Goal: Task Accomplishment & Management: Use online tool/utility

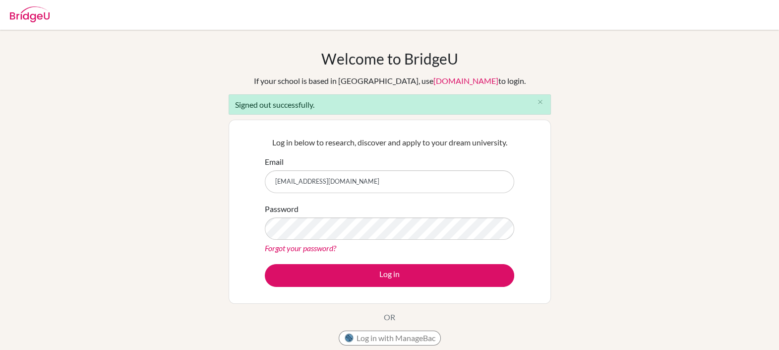
drag, startPoint x: 0, startPoint y: 0, endPoint x: 399, endPoint y: 184, distance: 439.6
click at [399, 184] on input "[EMAIL_ADDRESS][DOMAIN_NAME]" at bounding box center [389, 181] width 249 height 23
type input "[PERSON_NAME][EMAIL_ADDRESS][DOMAIN_NAME]"
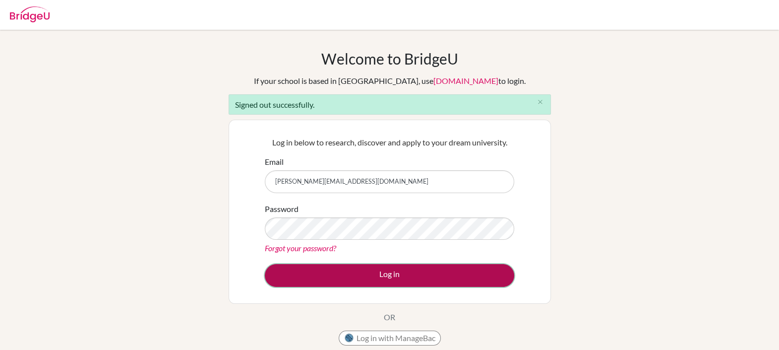
click at [394, 277] on button "Log in" at bounding box center [389, 275] width 249 height 23
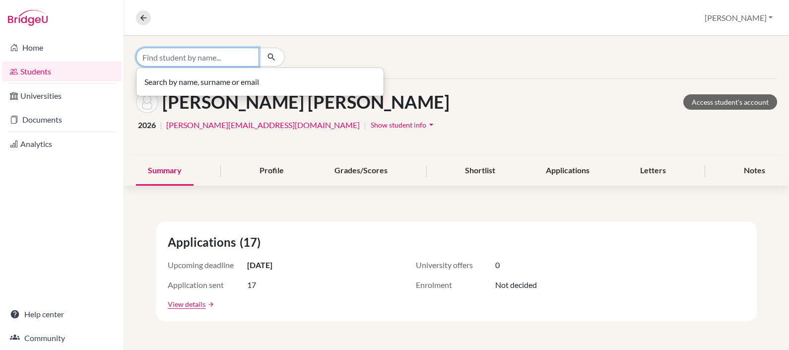
click at [244, 57] on input "Find student by name..." at bounding box center [197, 57] width 123 height 19
type input "anker"
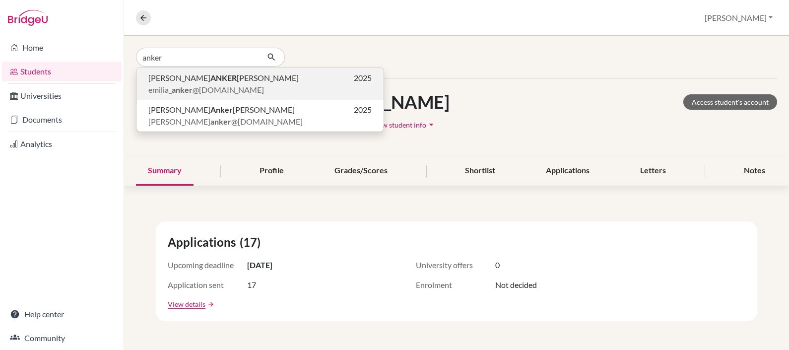
click at [226, 77] on span "EMILIA ANKER BAUTISTA" at bounding box center [223, 78] width 150 height 12
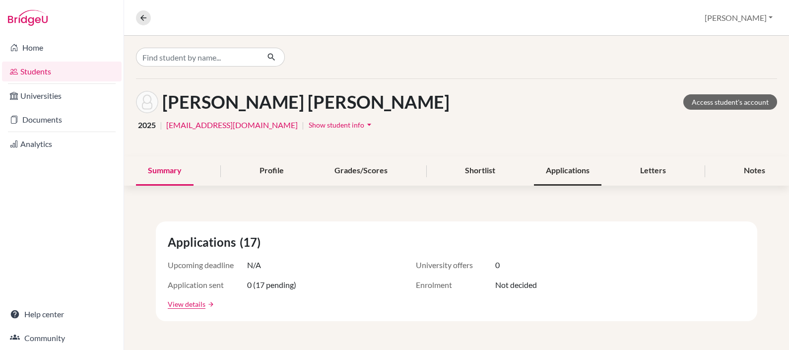
click at [576, 170] on div "Applications" at bounding box center [567, 170] width 67 height 29
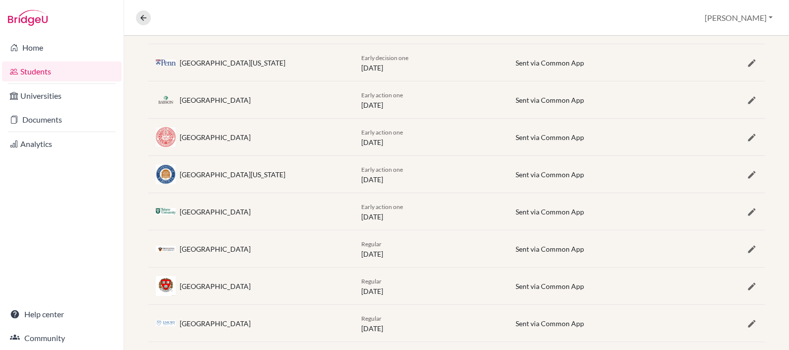
scroll to position [261, 0]
click at [46, 117] on link "Documents" at bounding box center [62, 120] width 120 height 20
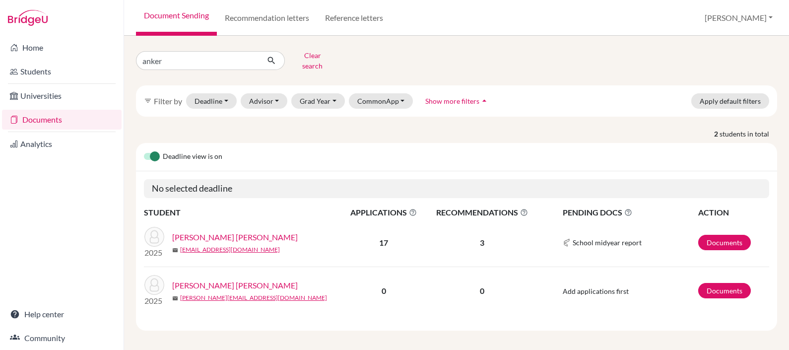
click at [227, 231] on link "ANKER BAUTISTA, EMILIA" at bounding box center [234, 237] width 125 height 12
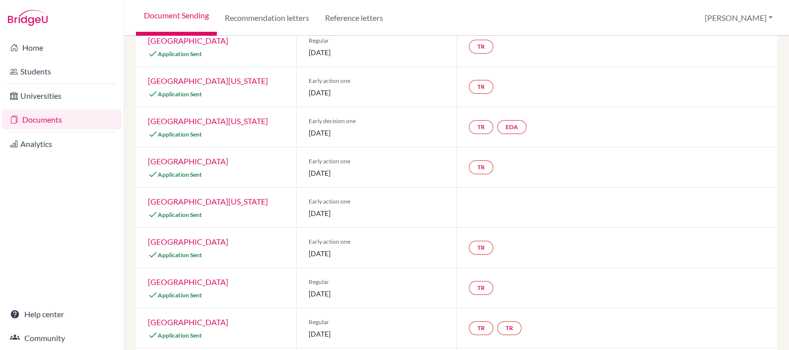
scroll to position [128, 0]
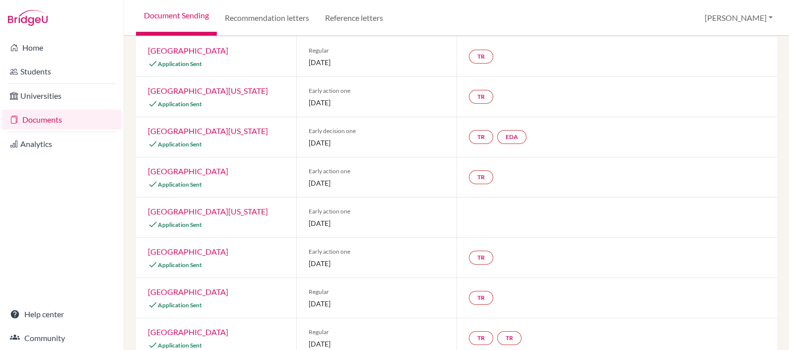
click at [212, 210] on link "University of Texas at Austin" at bounding box center [208, 210] width 120 height 9
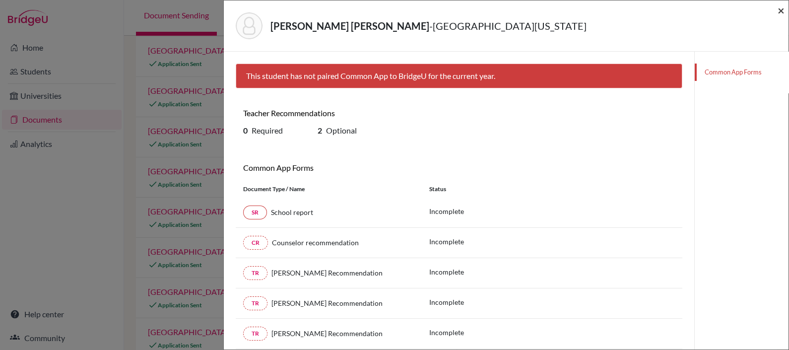
click at [779, 11] on span "×" at bounding box center [780, 10] width 7 height 14
